Goal: Information Seeking & Learning: Learn about a topic

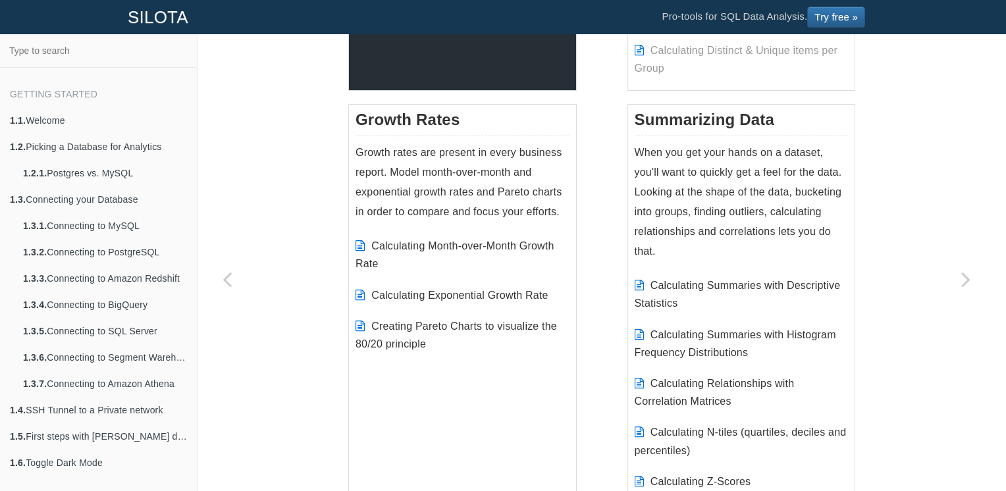
scroll to position [856, 0]
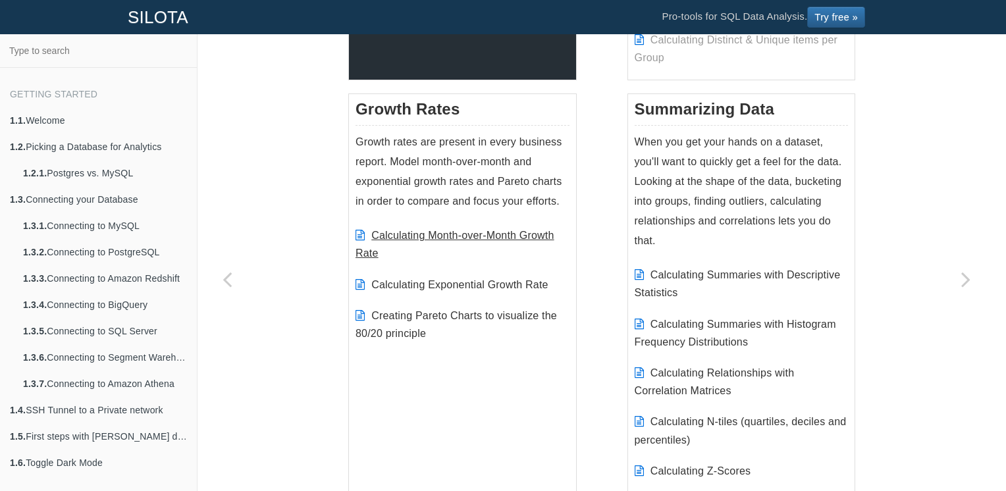
click at [462, 233] on link "Calculating Month-over-Month Growth Rate" at bounding box center [454, 244] width 199 height 29
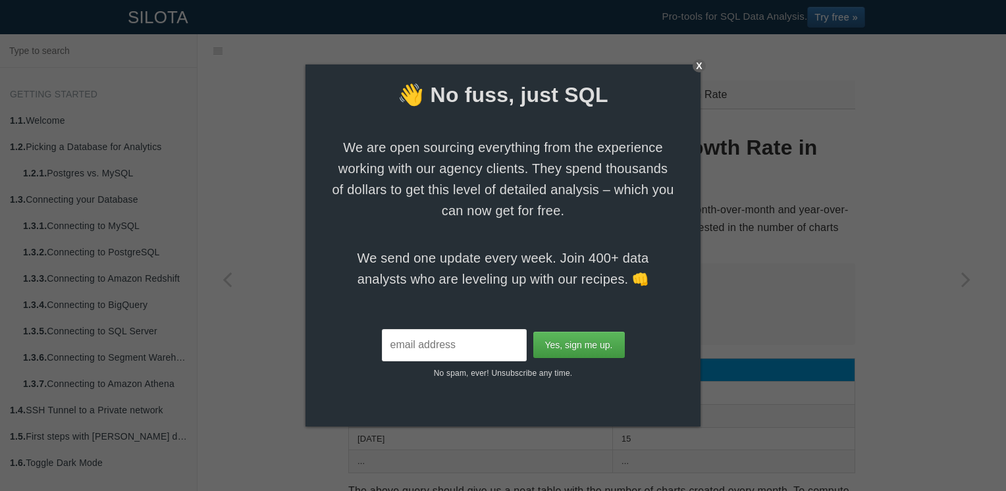
click at [696, 64] on div "X" at bounding box center [698, 65] width 13 height 13
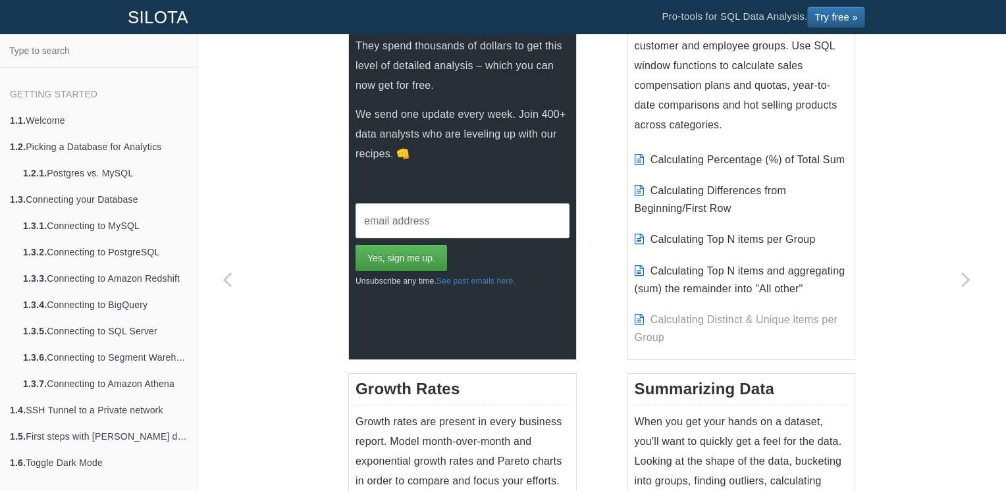
scroll to position [757, 0]
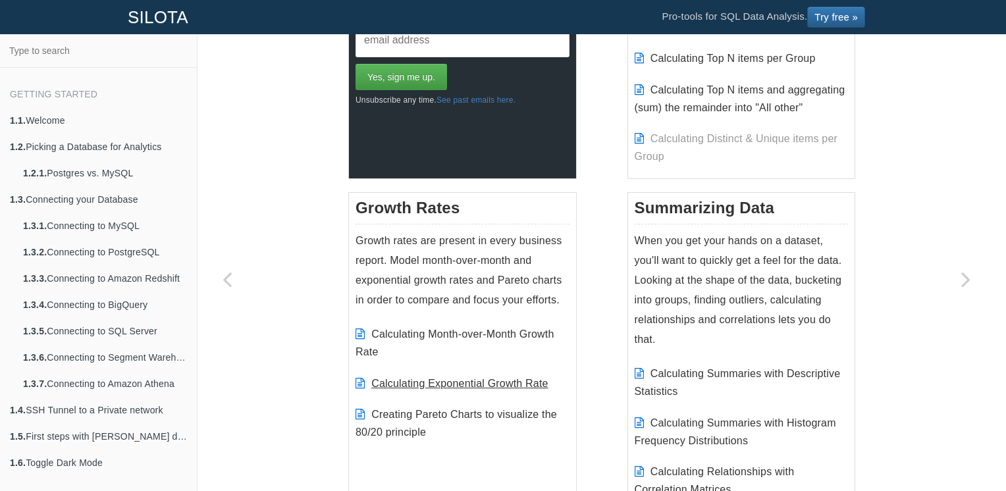
click at [532, 384] on link "Calculating Exponential Growth Rate" at bounding box center [459, 383] width 176 height 11
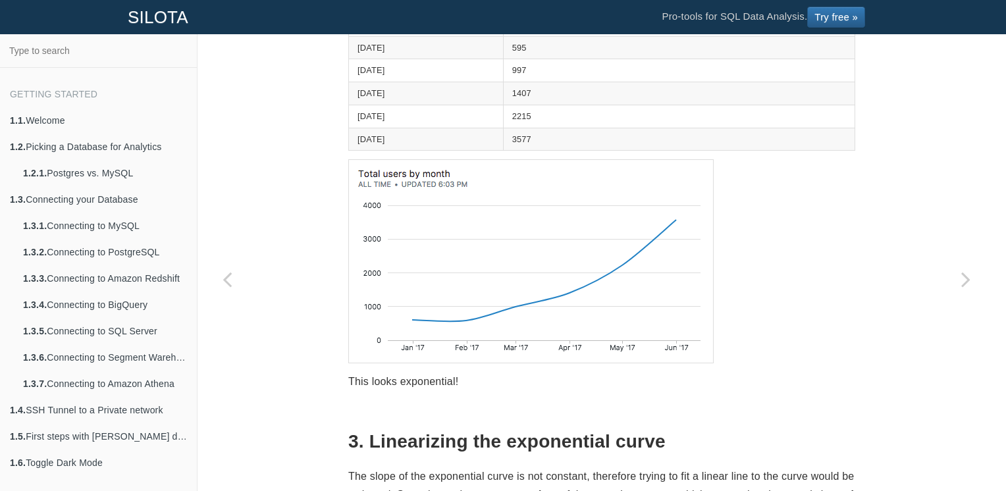
scroll to position [1250, 0]
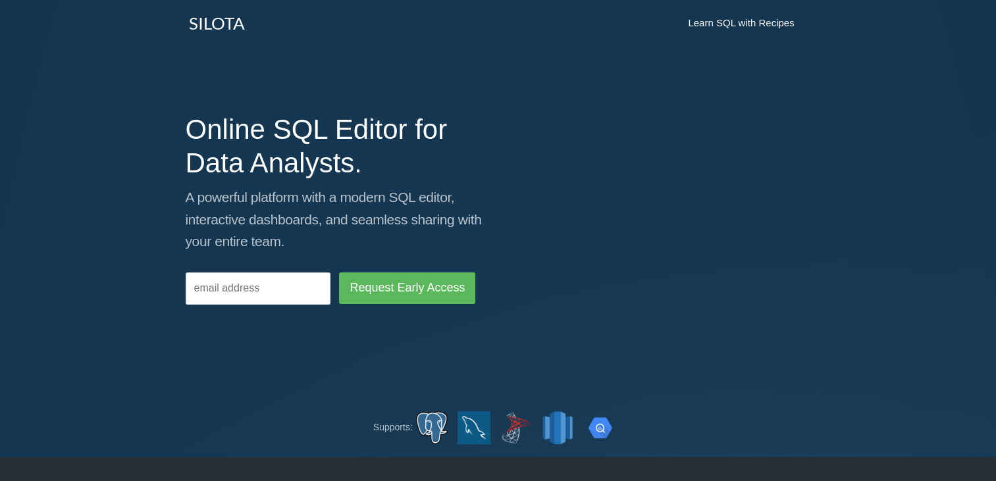
click at [756, 22] on link "Learn SQL with Recipes" at bounding box center [741, 23] width 132 height 33
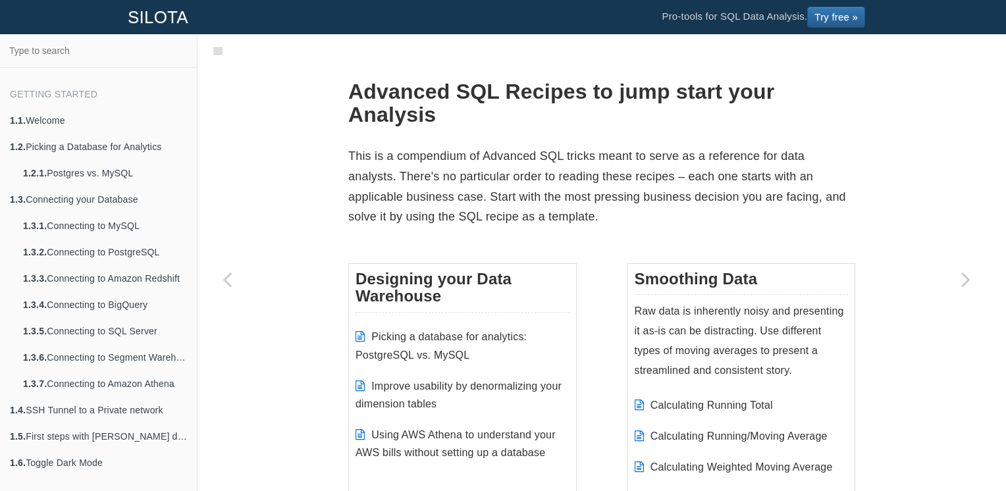
scroll to position [33, 0]
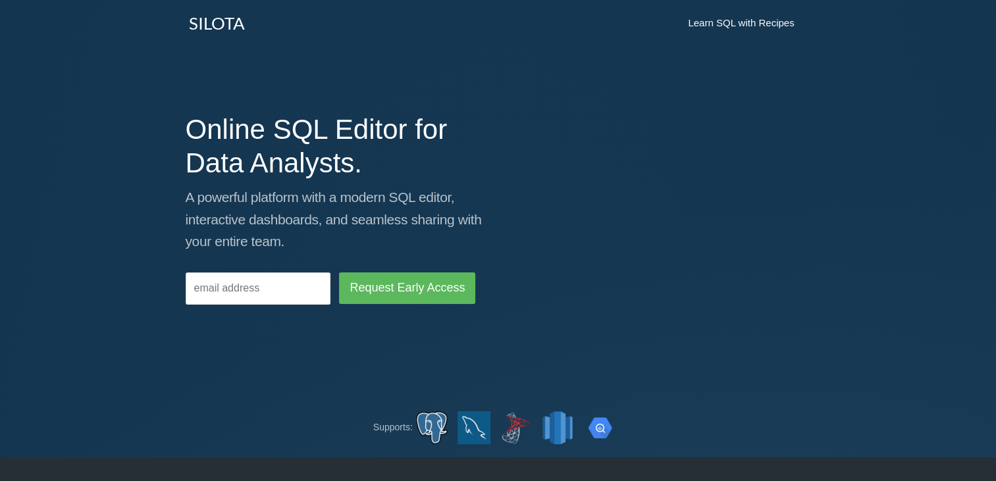
click at [738, 28] on link "Learn SQL with Recipes" at bounding box center [741, 23] width 132 height 33
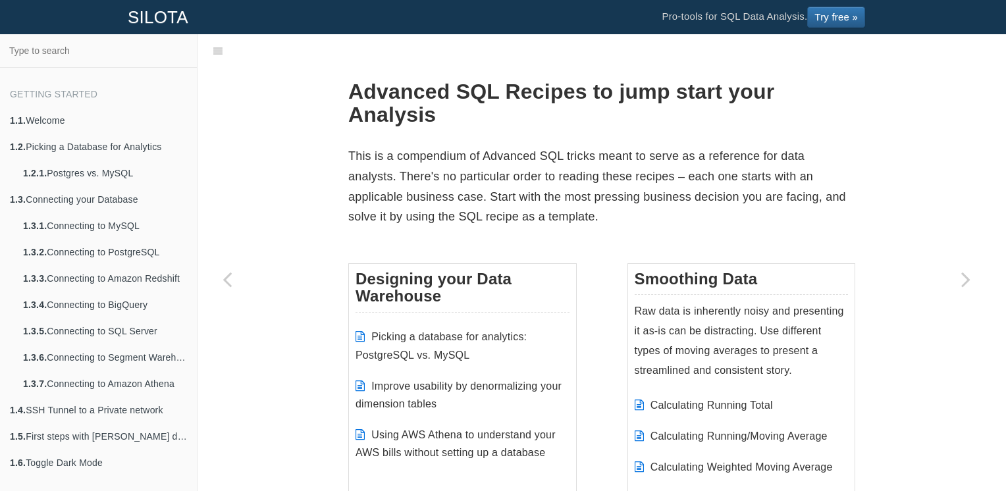
scroll to position [33, 0]
